Goal: Contribute content: Contribute content

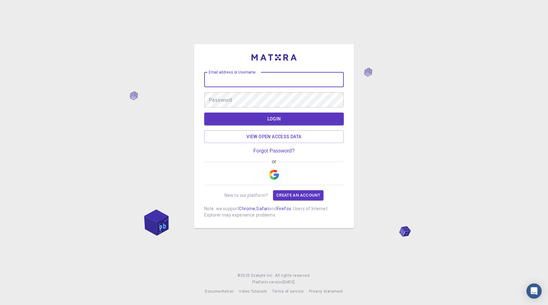
click at [222, 77] on input "Email address or Username" at bounding box center [274, 79] width 140 height 15
type input "dvornik.konstantin@gmail.com"
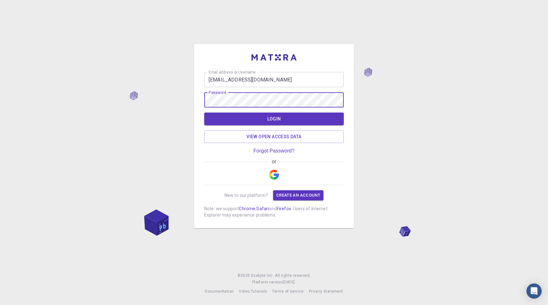
click at [204, 113] on button "LOGIN" at bounding box center [274, 119] width 140 height 13
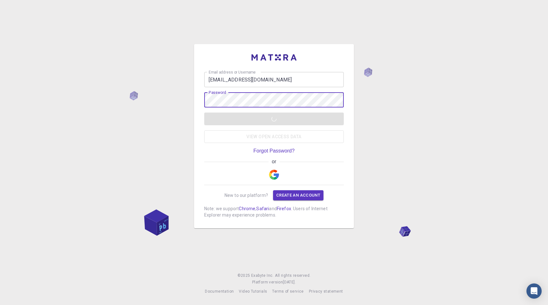
click at [438, 113] on div "Email address or Username dvornik.konstantin@gmail.com Email address or Usernam…" at bounding box center [274, 152] width 548 height 305
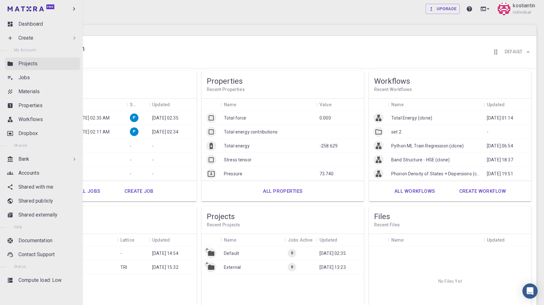
click at [37, 58] on link "Projects" at bounding box center [42, 63] width 75 height 13
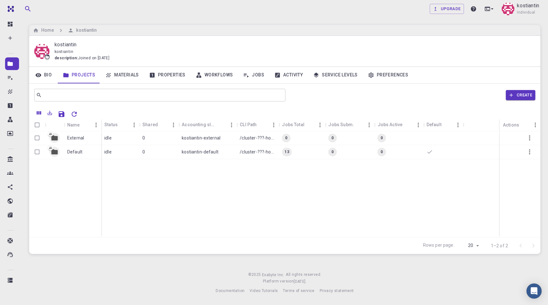
click at [128, 75] on link "Materials" at bounding box center [122, 75] width 44 height 16
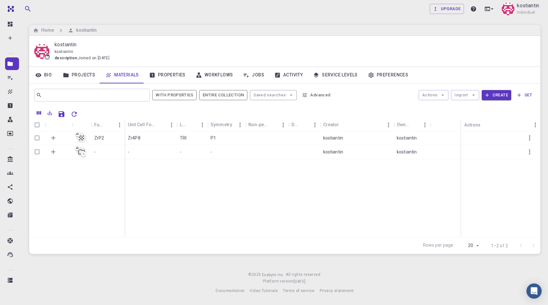
click at [163, 75] on link "Properties" at bounding box center [167, 75] width 47 height 16
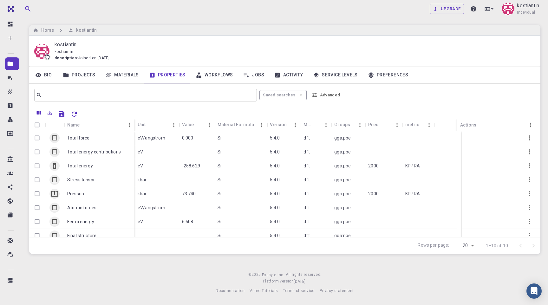
click at [211, 76] on link "Workflows" at bounding box center [215, 75] width 48 height 16
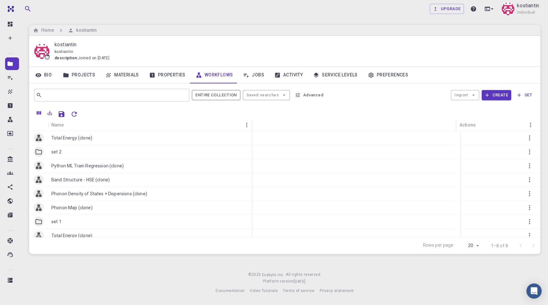
click at [265, 79] on link "Jobs" at bounding box center [253, 75] width 31 height 16
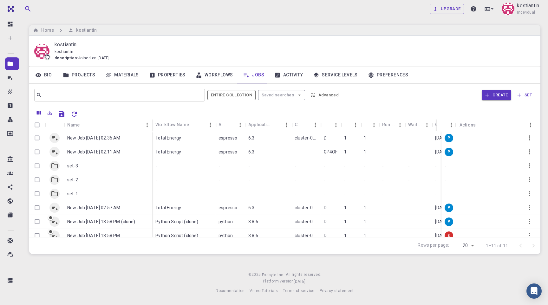
click at [297, 77] on link "Activity" at bounding box center [288, 75] width 39 height 16
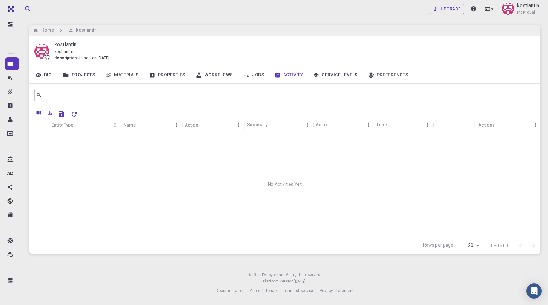
click at [320, 75] on link "Service Levels" at bounding box center [335, 75] width 55 height 16
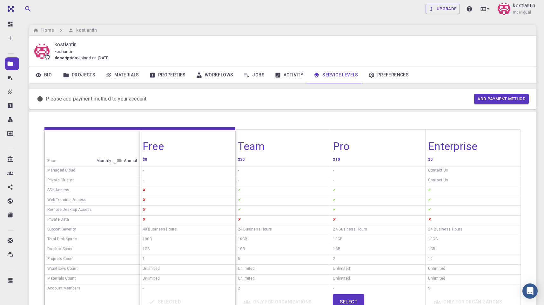
click at [159, 70] on link "Properties" at bounding box center [167, 75] width 47 height 16
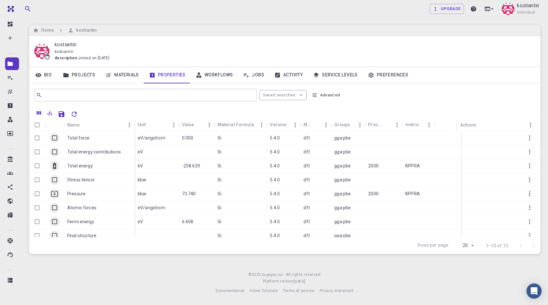
click at [126, 75] on link "Materials" at bounding box center [122, 75] width 44 height 16
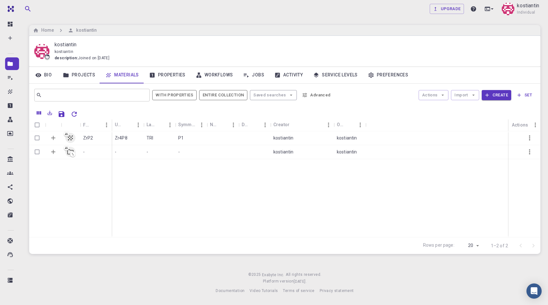
click at [86, 76] on link "Projects" at bounding box center [79, 75] width 43 height 16
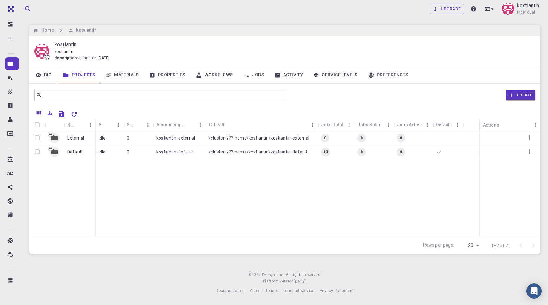
click at [125, 76] on link "Materials" at bounding box center [122, 75] width 44 height 16
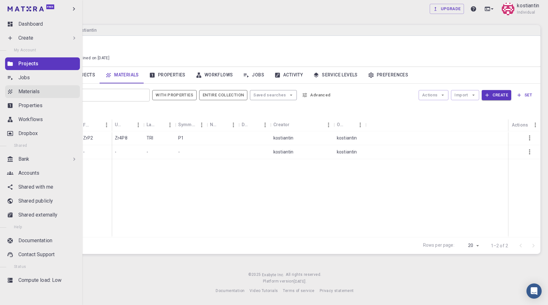
click at [31, 93] on p "Materials" at bounding box center [28, 92] width 21 height 8
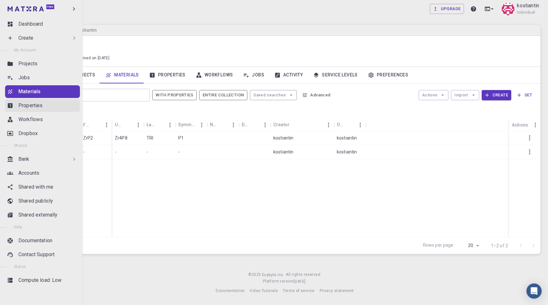
click at [38, 111] on link "Properties" at bounding box center [42, 105] width 75 height 13
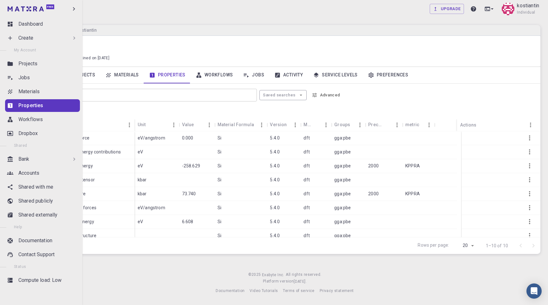
click at [28, 84] on ul "Dashboard Create New Job New Material Create Material Upload File Import from B…" at bounding box center [41, 160] width 82 height 284
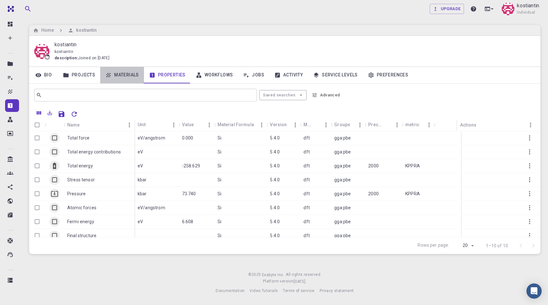
click at [120, 76] on link "Materials" at bounding box center [122, 75] width 44 height 16
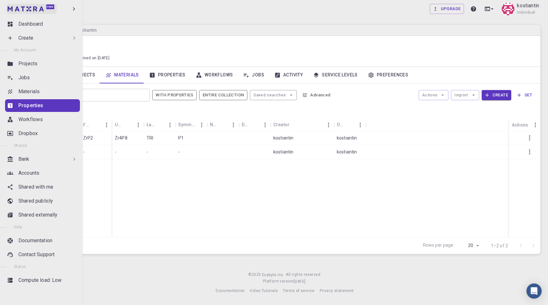
click at [16, 8] on img at bounding box center [12, 9] width 9 height 6
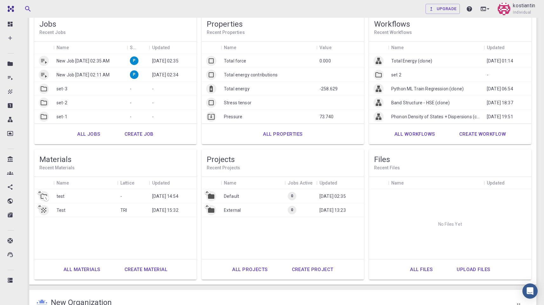
scroll to position [59, 0]
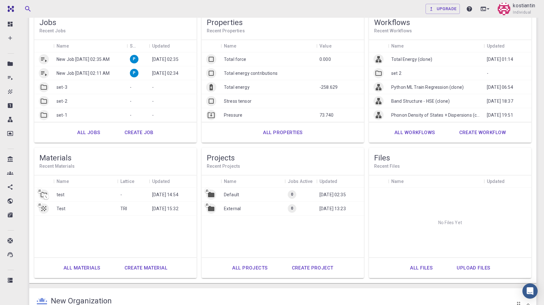
click at [242, 264] on link "All projects" at bounding box center [249, 267] width 49 height 15
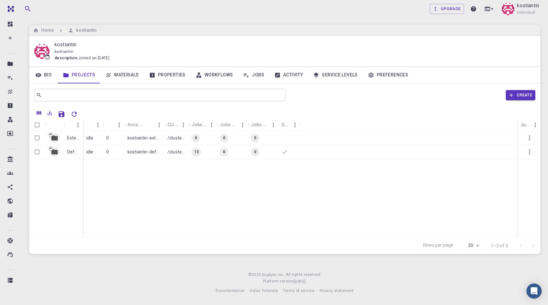
click at [331, 75] on link "Preferences" at bounding box center [388, 75] width 50 height 16
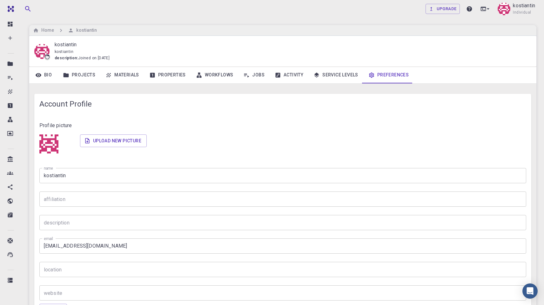
click at [331, 77] on link "Service Levels" at bounding box center [335, 75] width 55 height 16
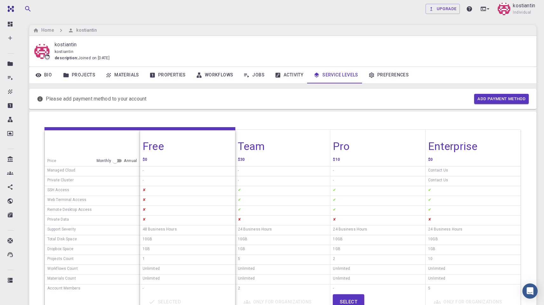
click at [183, 76] on link "Properties" at bounding box center [167, 75] width 47 height 16
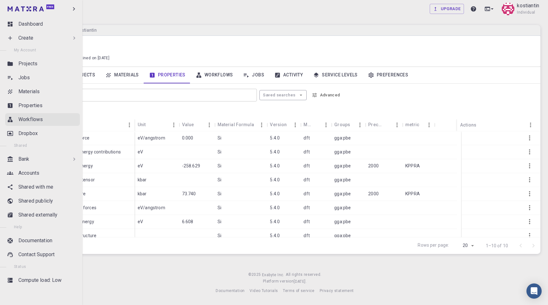
click at [26, 115] on link "Workflows" at bounding box center [42, 119] width 75 height 13
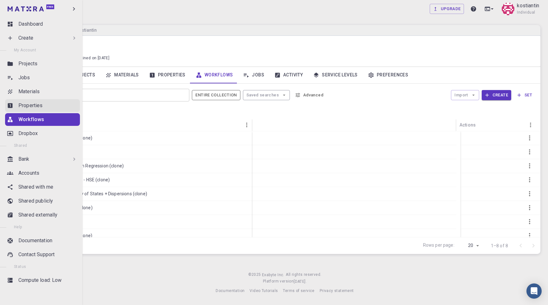
click at [25, 103] on p "Properties" at bounding box center [30, 106] width 24 height 8
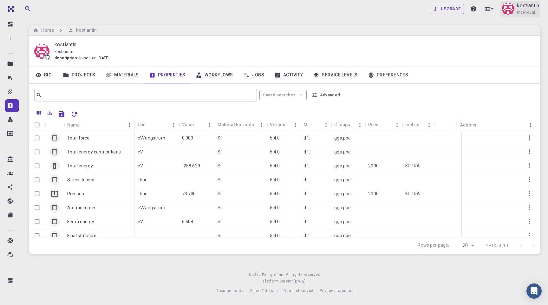
click at [331, 11] on span "Individual" at bounding box center [526, 13] width 18 height 6
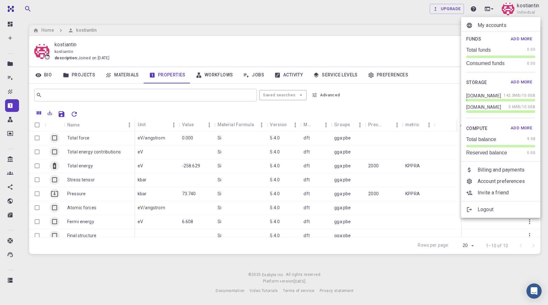
click at [331, 29] on p "My accounts" at bounding box center [507, 26] width 58 height 8
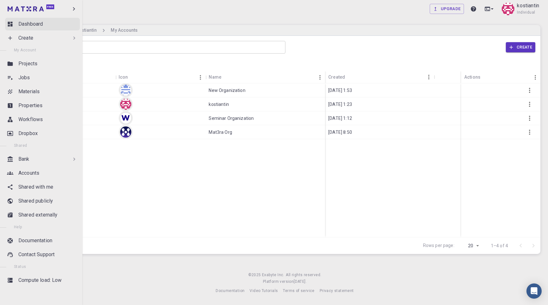
click at [37, 26] on p "Dashboard" at bounding box center [30, 24] width 24 height 8
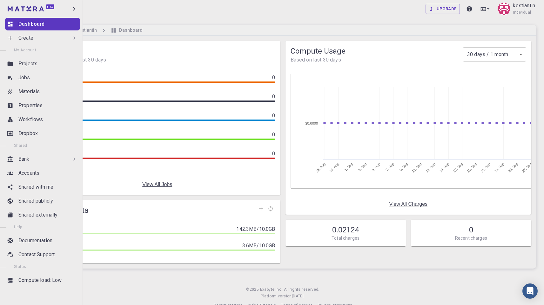
click at [40, 38] on div "Create" at bounding box center [47, 38] width 59 height 8
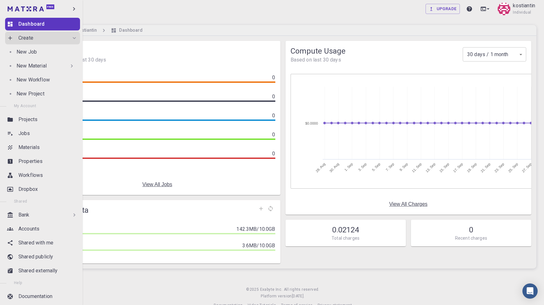
click at [40, 66] on p "New Material" at bounding box center [31, 66] width 30 height 8
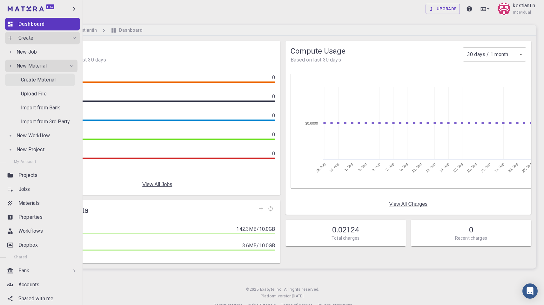
click at [39, 83] on p "Create Material" at bounding box center [38, 80] width 35 height 8
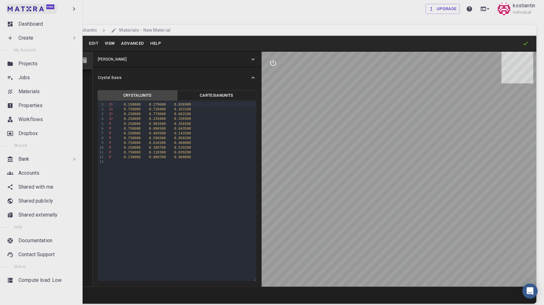
click at [15, 7] on img at bounding box center [12, 9] width 9 height 6
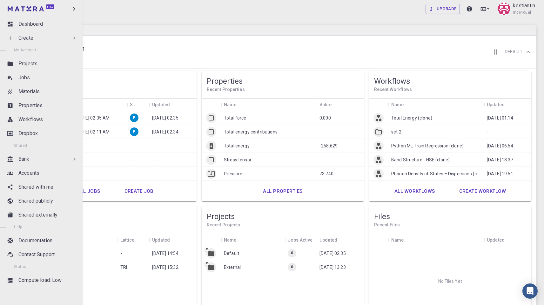
click at [73, 38] on icon at bounding box center [74, 38] width 6 height 6
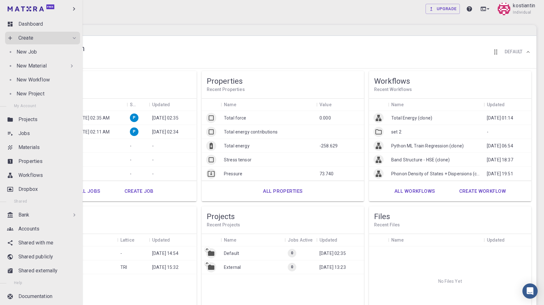
click at [61, 68] on div "New Material" at bounding box center [45, 66] width 58 height 8
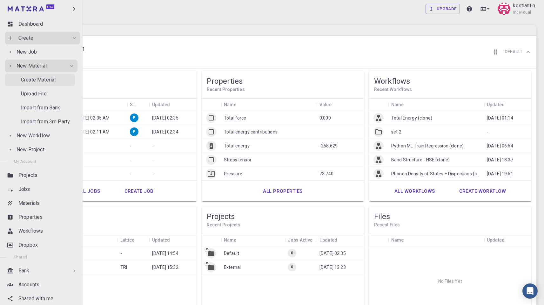
click at [49, 79] on p "Create Material" at bounding box center [38, 80] width 35 height 8
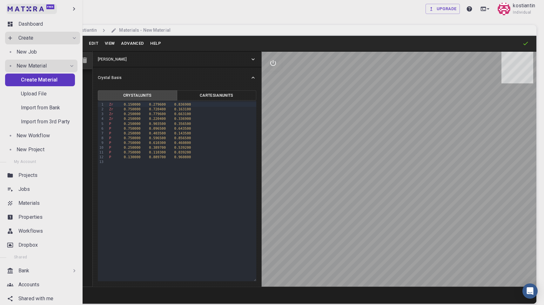
click at [32, 9] on img at bounding box center [26, 8] width 36 height 5
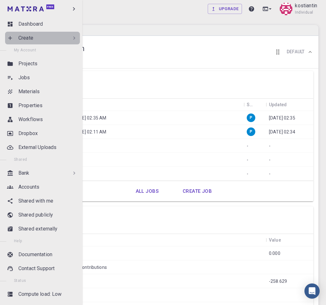
click at [71, 36] on icon at bounding box center [74, 38] width 6 height 6
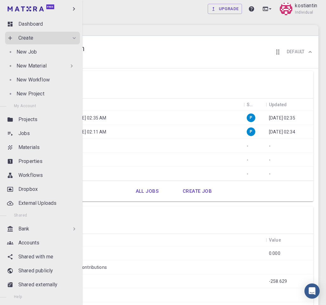
click at [43, 66] on p "New Material" at bounding box center [31, 66] width 30 height 8
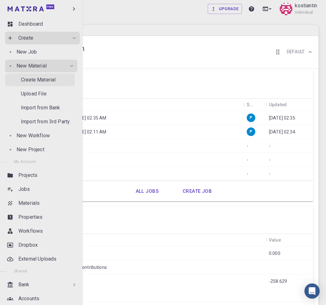
click at [40, 78] on p "Create Material" at bounding box center [38, 80] width 35 height 8
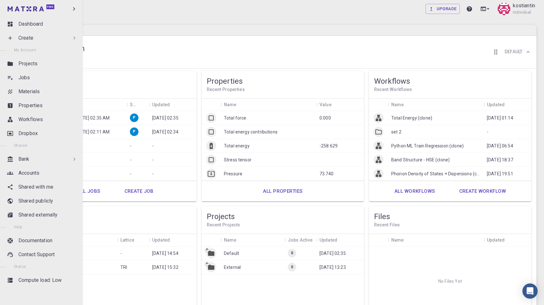
click at [75, 38] on div "Create" at bounding box center [42, 38] width 75 height 13
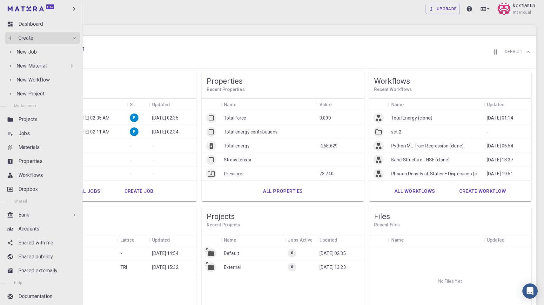
click at [70, 64] on icon at bounding box center [72, 66] width 6 height 6
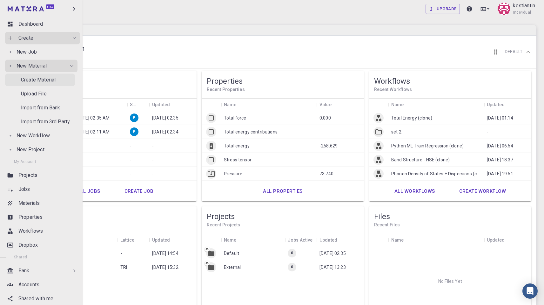
click at [59, 82] on div "Create Material" at bounding box center [48, 80] width 54 height 8
